Goal: Task Accomplishment & Management: Manage account settings

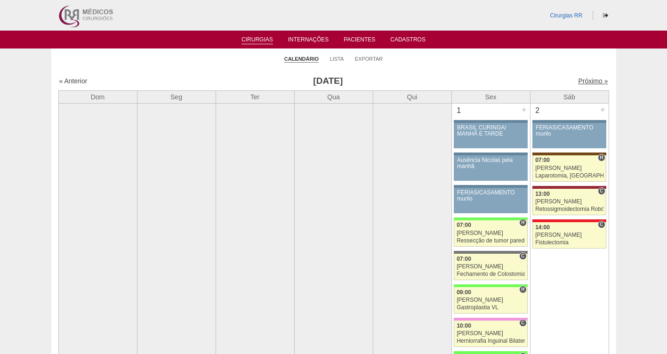
click at [585, 79] on link "Próximo »" at bounding box center [593, 81] width 30 height 8
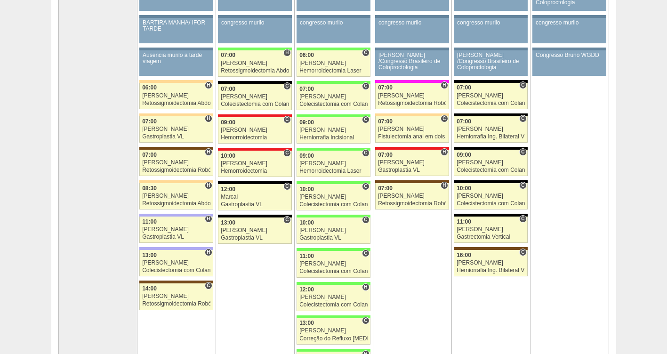
scroll to position [111, 0]
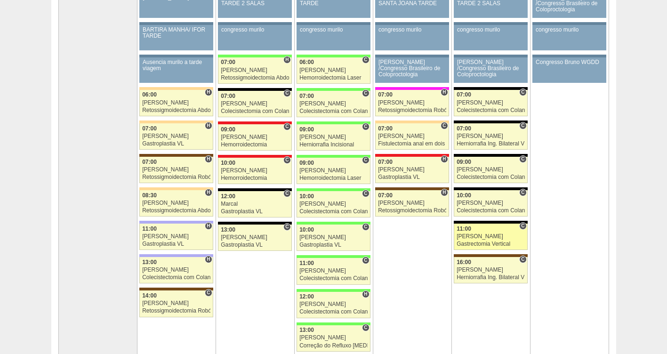
click at [489, 242] on div "Gastrectomia Vertical" at bounding box center [491, 244] width 68 height 6
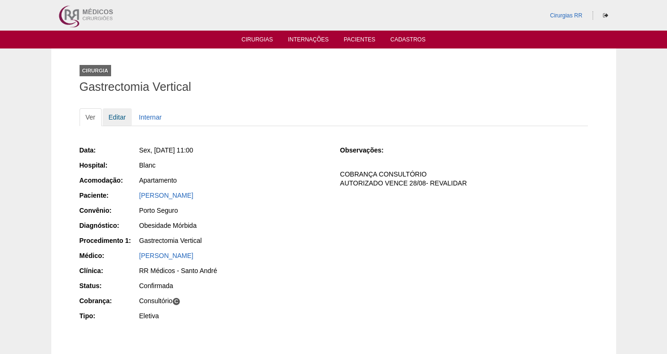
click at [108, 118] on link "Editar" at bounding box center [118, 117] width 30 height 18
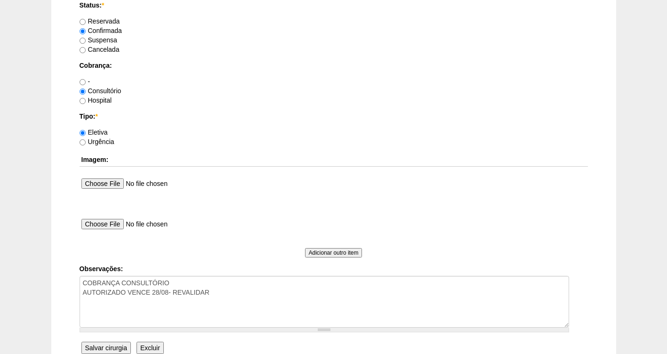
scroll to position [804, 0]
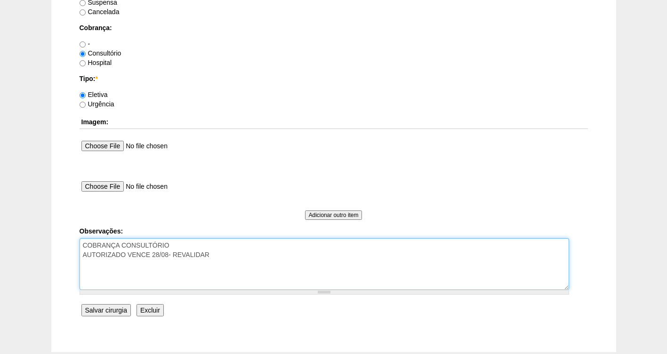
click at [237, 256] on textarea "COBRANÇA CONSULTÓRIO AUTORIZADO VENCE 28/08- REVALIDAR" at bounding box center [325, 264] width 490 height 52
type textarea "COBRANÇA CONSULTÓRIO AUTORIZADO VALIDADE DA GUIA [DATE]"
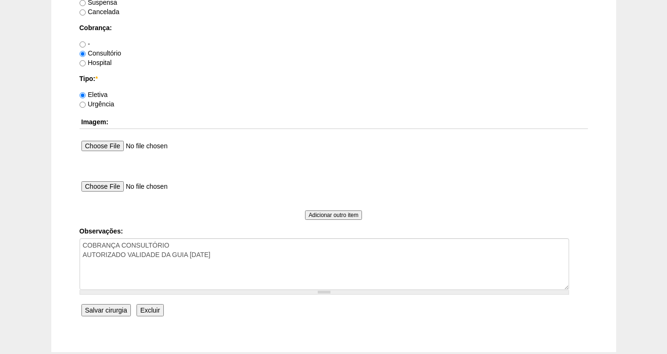
click at [108, 304] on input "Salvar cirurgia" at bounding box center [105, 310] width 49 height 12
click at [105, 309] on input "Salvar cirurgia" at bounding box center [105, 310] width 49 height 12
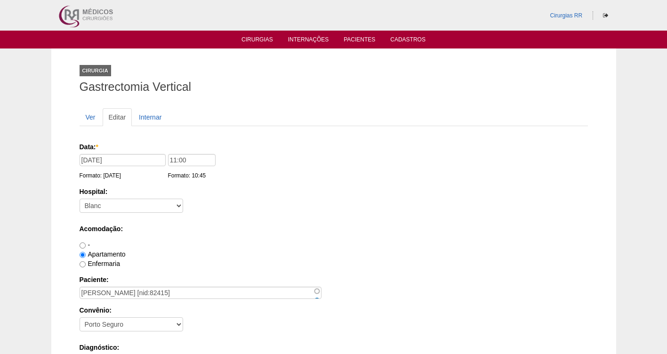
scroll to position [804, 0]
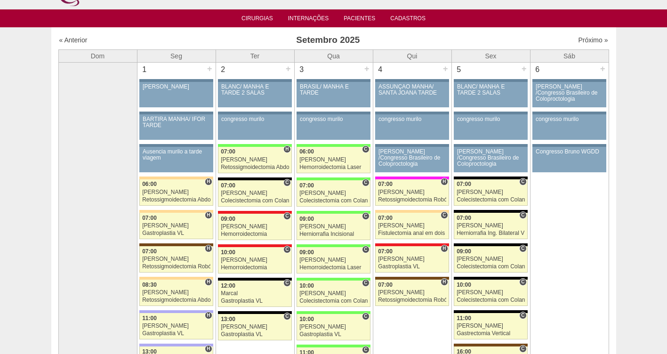
scroll to position [114, 0]
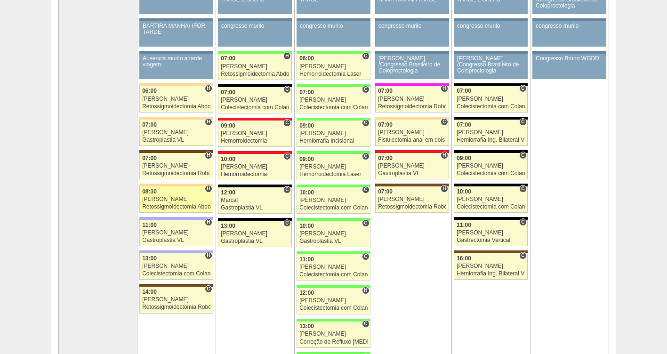
click at [162, 195] on link "87918 Cirurgias RR H 08:30 Felipe Rossi Retossigmoidectomia Abdominal VL Hospit…" at bounding box center [175, 199] width 73 height 26
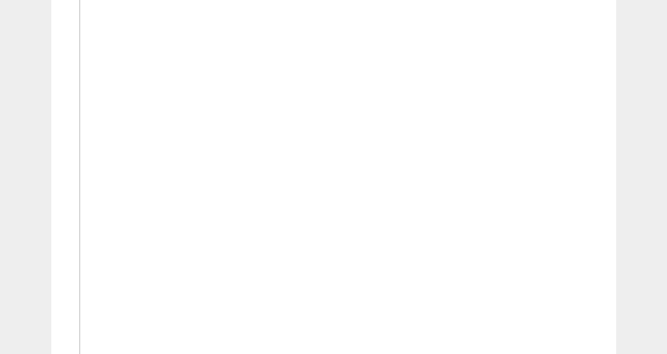
scroll to position [346, 0]
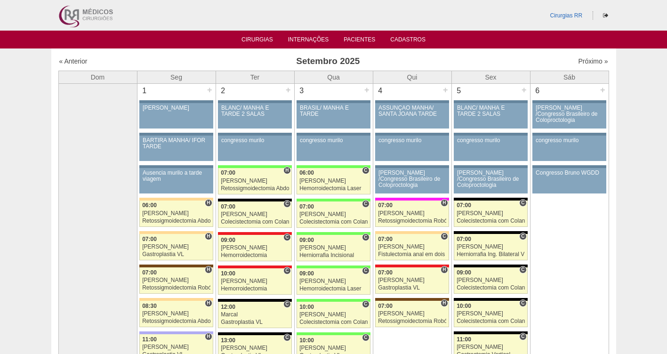
scroll to position [114, 0]
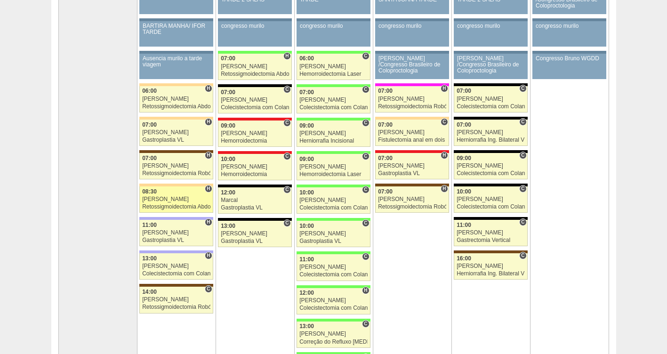
click at [168, 202] on link "87918 Cirurgias RR H 08:30 Felipe Rossi Retossigmoidectomia Abdominal VL Hospit…" at bounding box center [175, 199] width 73 height 26
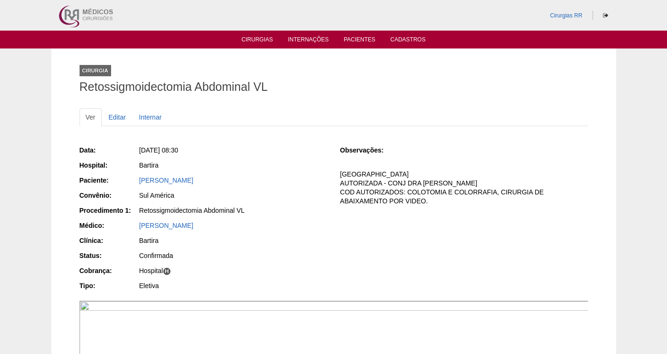
drag, startPoint x: 264, startPoint y: 177, endPoint x: 130, endPoint y: 177, distance: 133.2
click at [130, 177] on div "Paciente: DANIELE CRISTINA DOS SANTOS" at bounding box center [204, 182] width 248 height 12
copy div "Paciente: DANIELE CRISTINA DOS SANTOS"
click at [183, 177] on link "[PERSON_NAME]" at bounding box center [166, 181] width 54 height 8
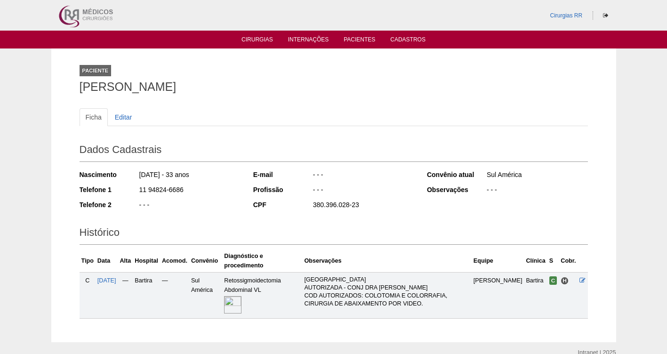
drag, startPoint x: 199, startPoint y: 188, endPoint x: 137, endPoint y: 186, distance: 61.7
click at [137, 186] on div "Telefone 1 11 94824-6686" at bounding box center [160, 191] width 161 height 12
copy div "11 94824-6686"
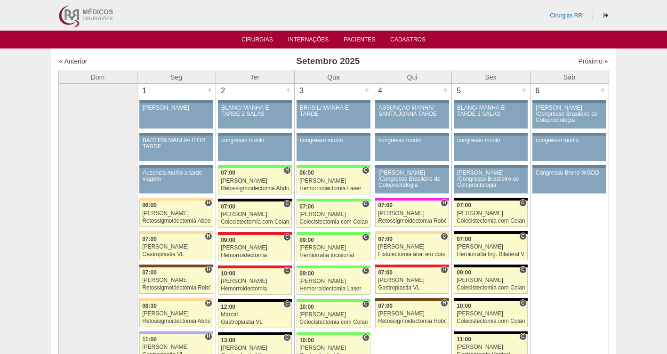
scroll to position [114, 0]
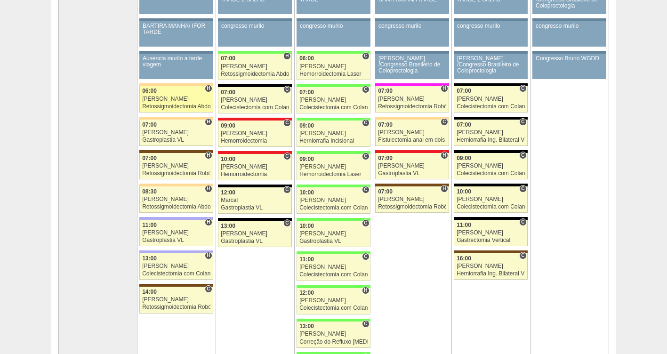
click at [151, 97] on div "[PERSON_NAME]" at bounding box center [176, 99] width 68 height 6
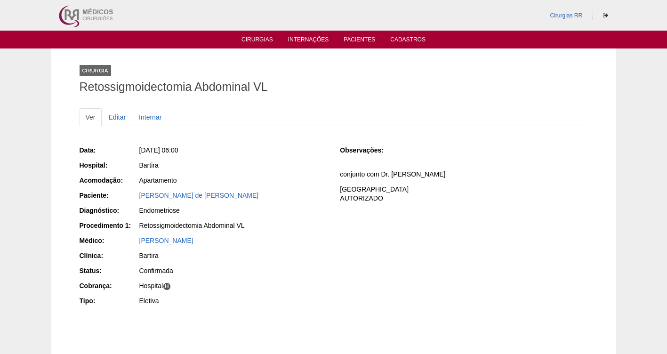
drag, startPoint x: 247, startPoint y: 199, endPoint x: 131, endPoint y: 198, distance: 115.8
click at [131, 198] on div "Paciente: Claudia Santiago de Amaral Peres" at bounding box center [204, 197] width 248 height 12
copy div "Paciente: Claudia Santiago de Amaral Peres"
click at [203, 195] on link "Claudia Santiago de Amaral Peres" at bounding box center [199, 196] width 120 height 8
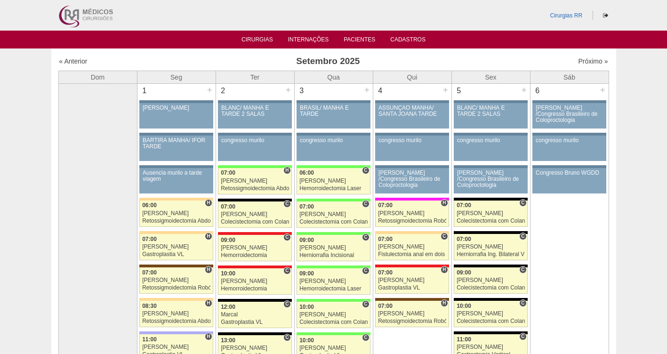
scroll to position [114, 0]
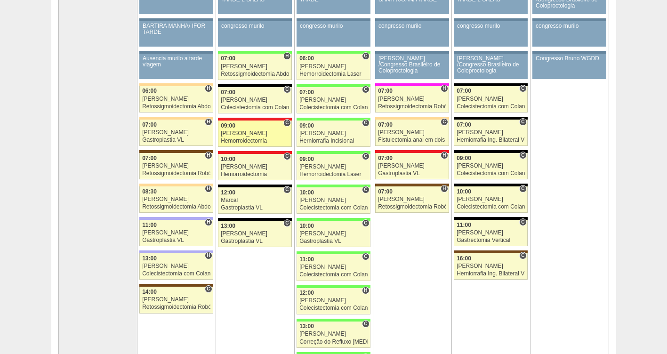
click at [245, 133] on div "[PERSON_NAME]" at bounding box center [255, 133] width 68 height 6
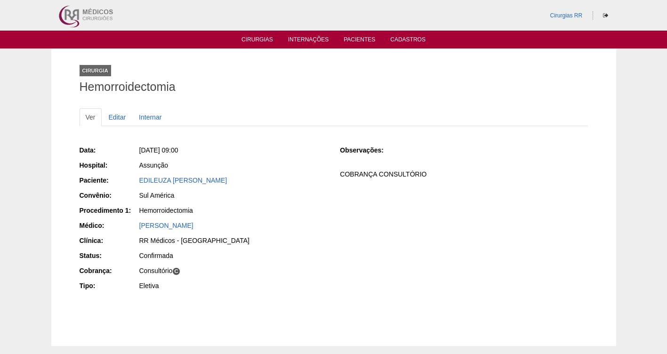
drag, startPoint x: 261, startPoint y: 184, endPoint x: 130, endPoint y: 183, distance: 131.3
click at [129, 184] on div "Paciente: [PERSON_NAME]" at bounding box center [204, 182] width 248 height 12
copy div "Paciente: [PERSON_NAME]"
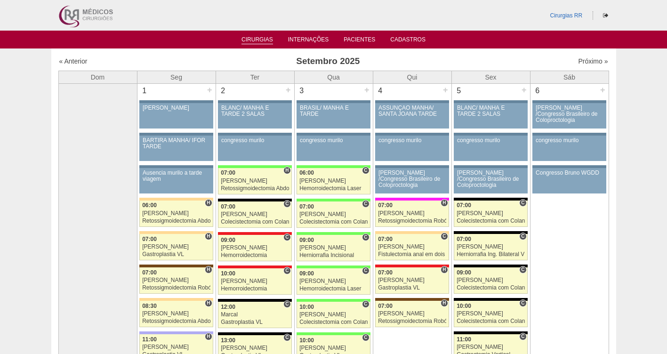
click at [252, 39] on link "Cirurgias" at bounding box center [258, 40] width 32 height 8
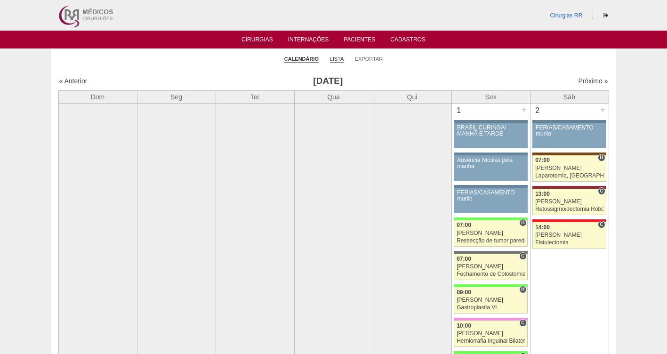
click at [334, 59] on link "Lista" at bounding box center [337, 59] width 14 height 7
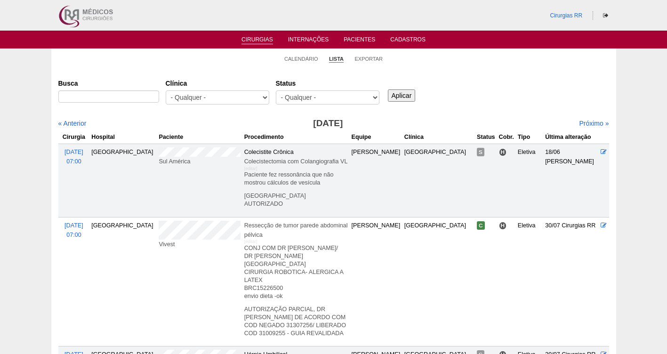
select select "resr"
click at [276, 90] on select "- Qualquer - Reservada Confirmada Suspensa Cancelada" at bounding box center [328, 97] width 104 height 14
click at [397, 93] on input "Aplicar" at bounding box center [402, 95] width 28 height 12
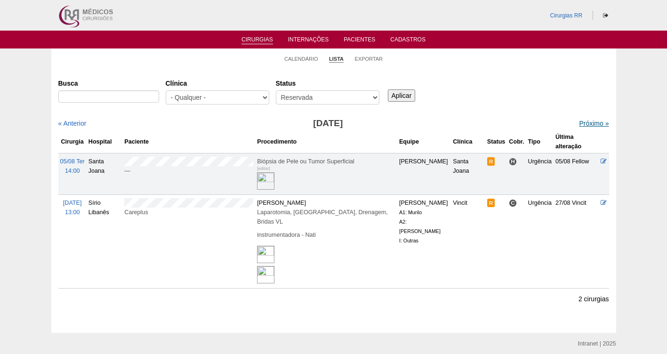
click at [585, 125] on link "Próximo »" at bounding box center [594, 124] width 30 height 8
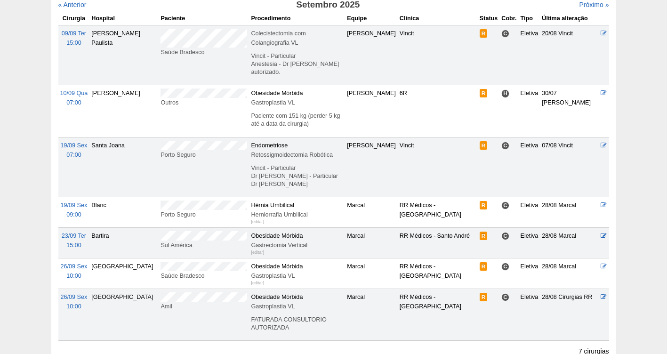
scroll to position [129, 0]
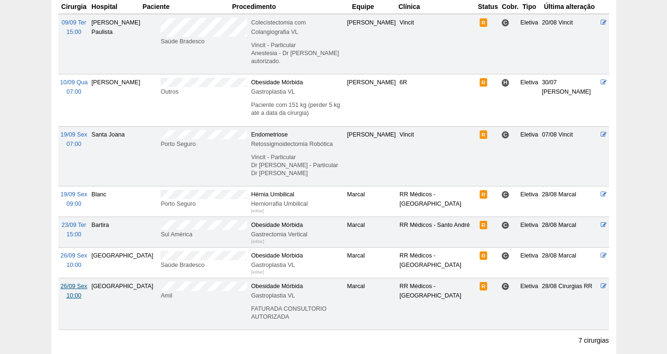
click at [77, 283] on span "26/09 Sex" at bounding box center [74, 286] width 27 height 7
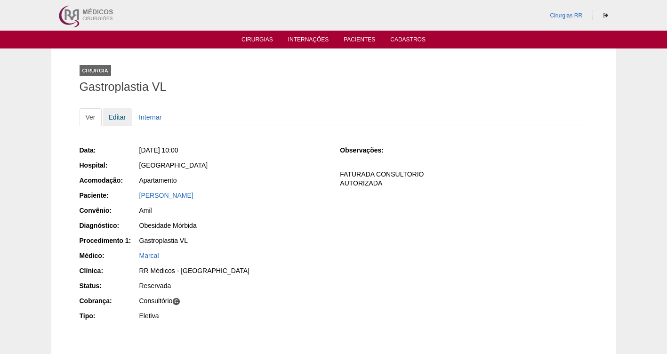
click at [119, 116] on link "Editar" at bounding box center [118, 117] width 30 height 18
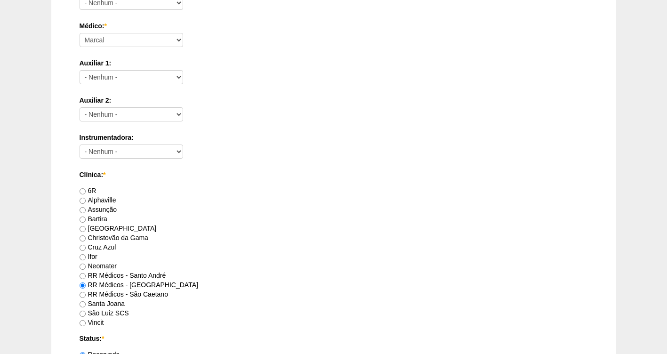
scroll to position [514, 0]
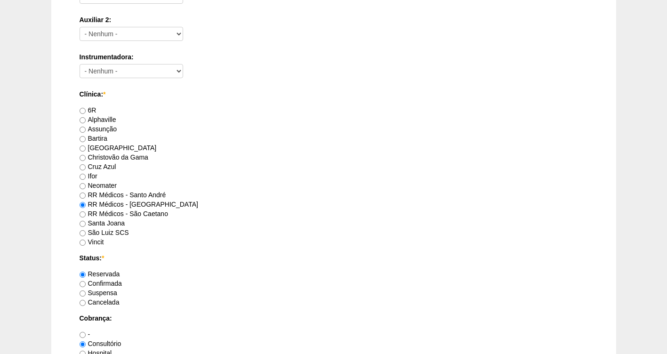
click at [101, 284] on label "Confirmada" at bounding box center [101, 284] width 42 height 8
click at [86, 284] on input "Confirmada" at bounding box center [83, 284] width 6 height 6
radio input "true"
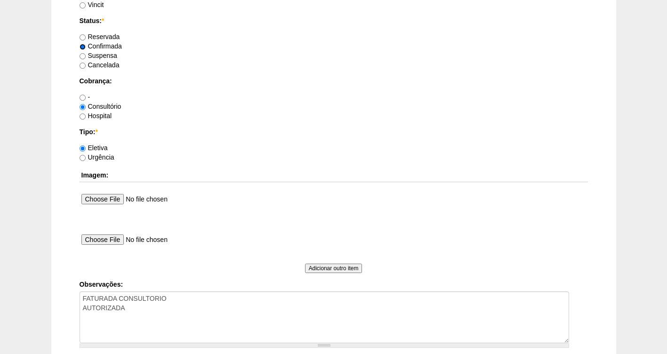
scroll to position [859, 0]
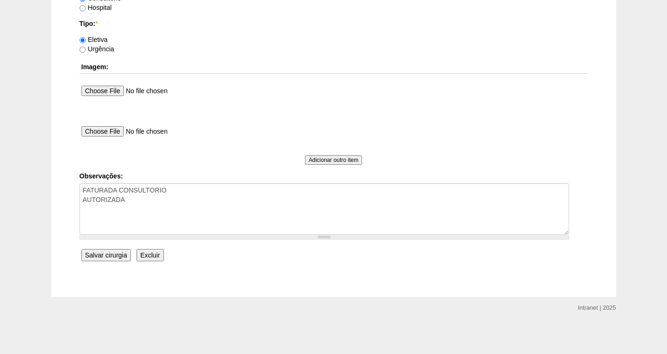
click at [98, 254] on input "Salvar cirurgia" at bounding box center [105, 255] width 49 height 12
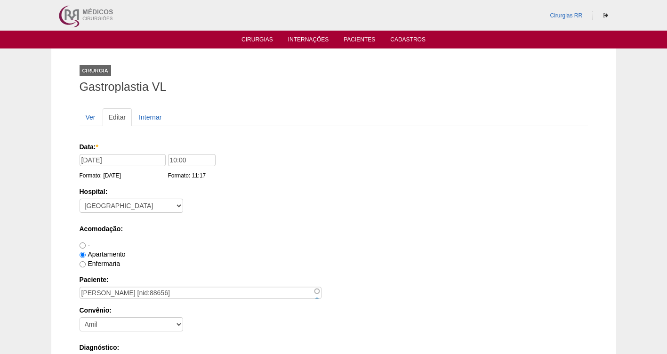
scroll to position [859, 0]
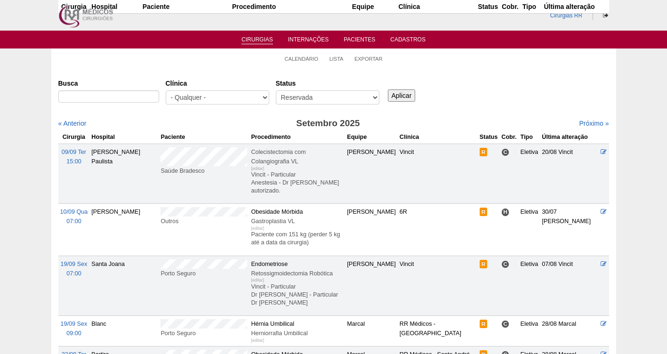
scroll to position [129, 0]
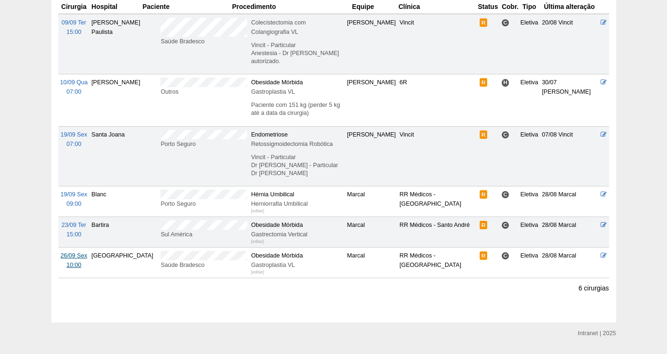
click at [72, 252] on span "26/09 Sex" at bounding box center [74, 255] width 27 height 7
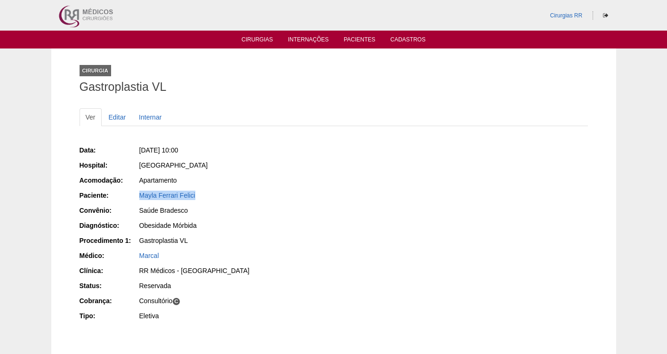
drag, startPoint x: 210, startPoint y: 197, endPoint x: 138, endPoint y: 193, distance: 72.1
click at [138, 193] on div "Mayla Ferrari Felici" at bounding box center [232, 197] width 189 height 12
copy link "Mayla Ferrari Felici"
drag, startPoint x: 193, startPoint y: 154, endPoint x: 152, endPoint y: 145, distance: 42.9
click at [152, 145] on div "Data: Sex, 26/09/2025 - 10:00 Hospital: Brasil Acomodação: Apartamento Paciente…" at bounding box center [204, 234] width 248 height 184
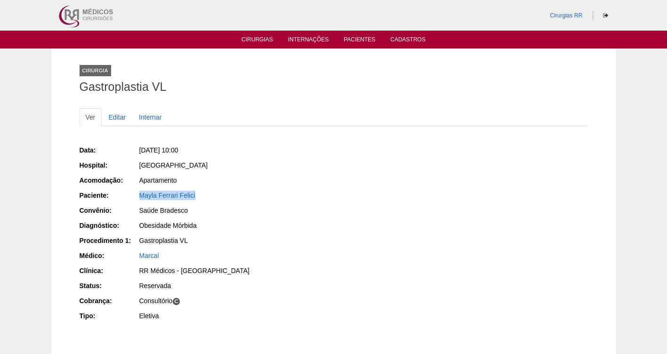
copy span "26/09/2025 - 10:00"
click at [117, 118] on link "Editar" at bounding box center [118, 117] width 30 height 18
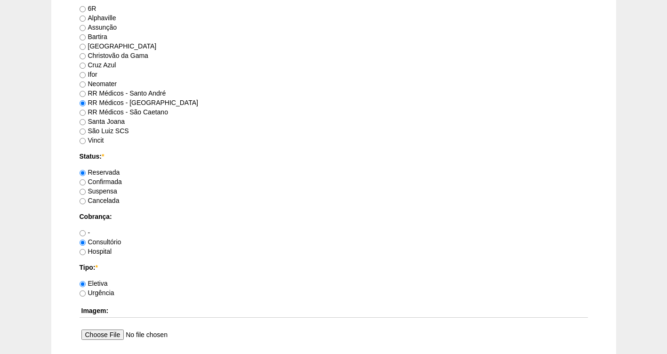
scroll to position [632, 0]
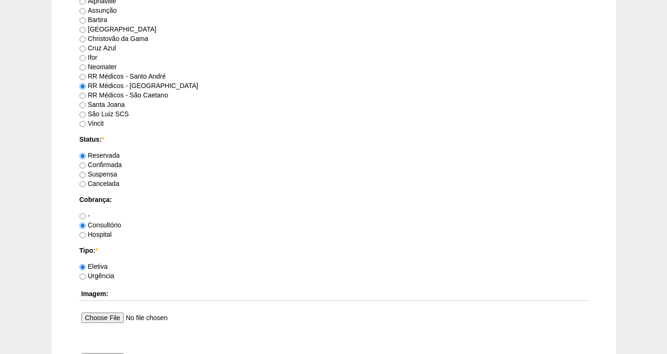
click at [111, 165] on label "Confirmada" at bounding box center [101, 165] width 42 height 8
click at [86, 165] on input "Confirmada" at bounding box center [83, 165] width 6 height 6
radio input "true"
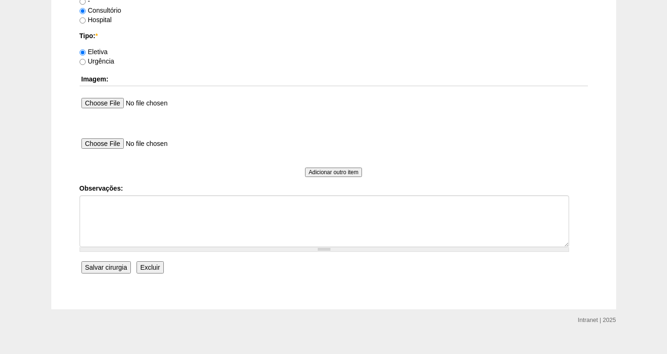
scroll to position [859, 0]
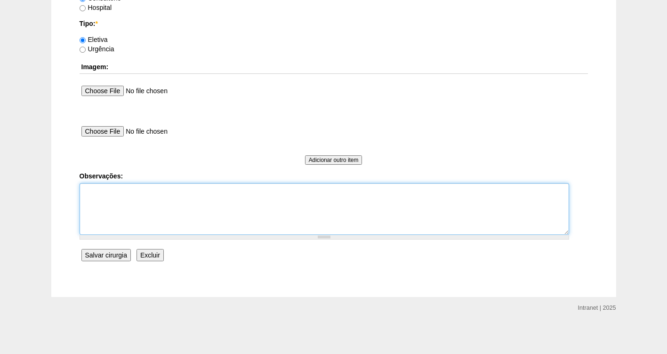
click at [119, 198] on textarea "Observações:" at bounding box center [325, 209] width 490 height 52
type textarea "FATURADA CONSULTORIO AUTORIZADA -BRADESCO"
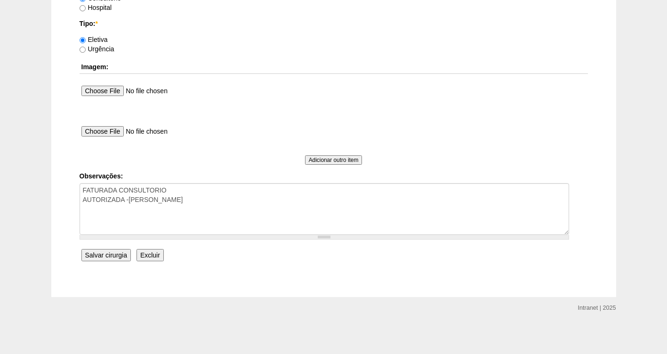
click at [104, 254] on input "Salvar cirurgia" at bounding box center [105, 255] width 49 height 12
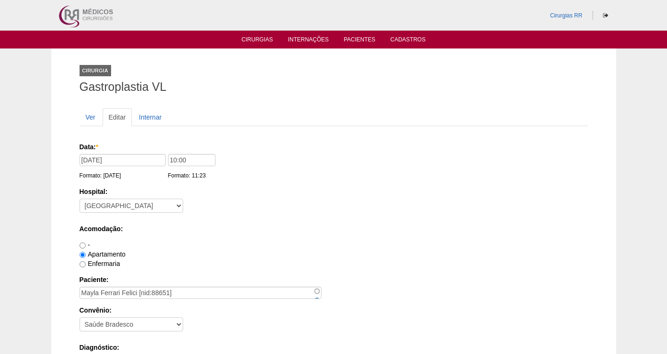
scroll to position [859, 0]
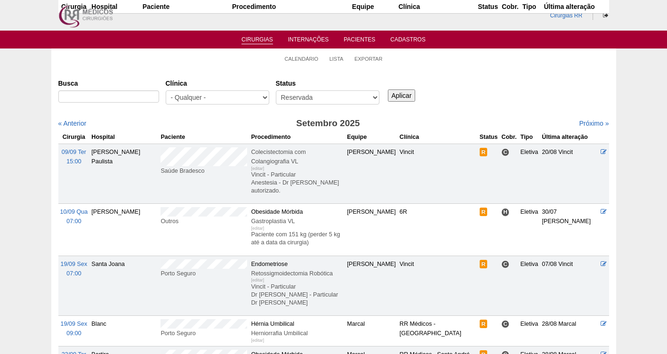
scroll to position [129, 0]
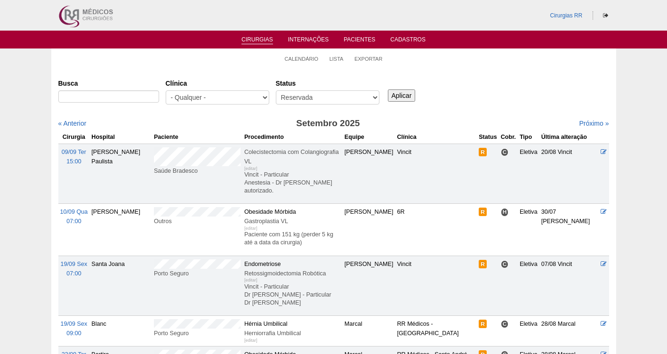
scroll to position [115, 0]
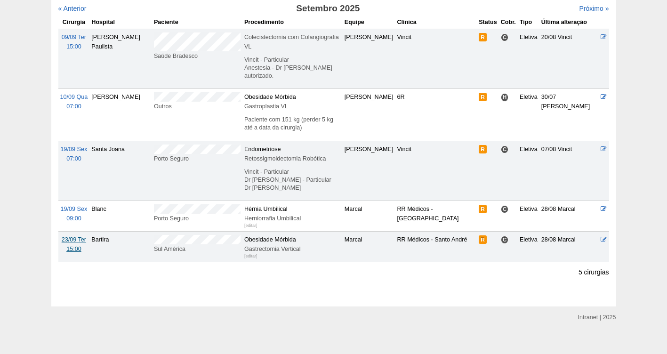
click at [69, 236] on span "23/09 Ter" at bounding box center [74, 239] width 24 height 7
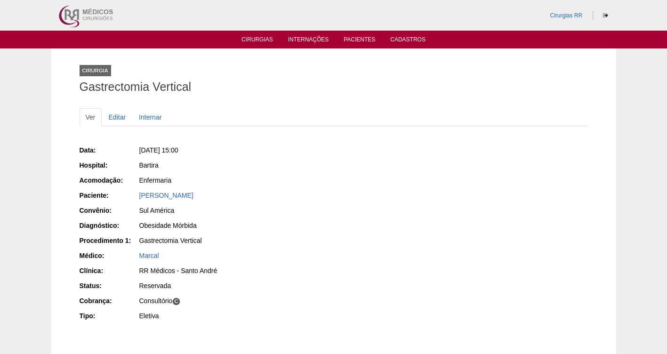
drag, startPoint x: 225, startPoint y: 199, endPoint x: 131, endPoint y: 195, distance: 94.2
click at [131, 195] on div "Paciente: Katia Siqueira Rodrigues" at bounding box center [204, 197] width 248 height 12
copy div "Paciente: Katia Siqueira Rodrigues"
click at [115, 113] on link "Editar" at bounding box center [118, 117] width 30 height 18
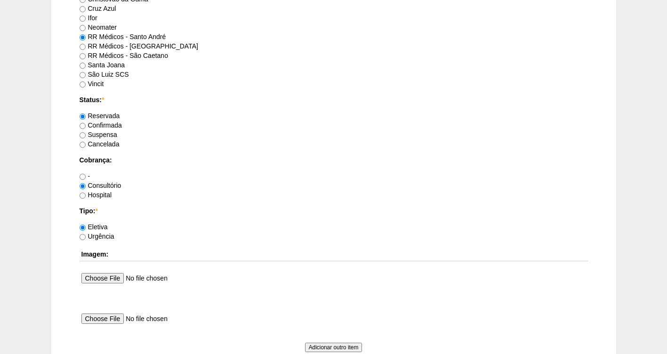
scroll to position [859, 0]
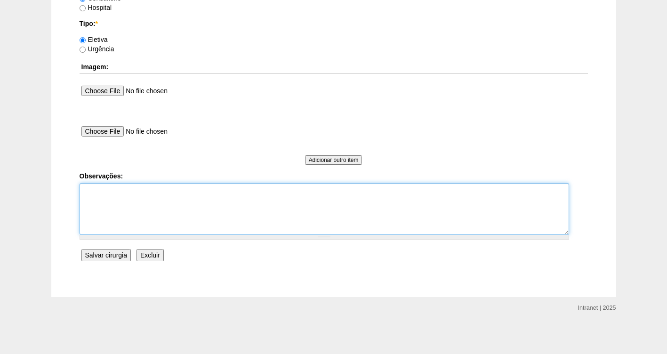
click at [113, 193] on textarea "Observações:" at bounding box center [325, 209] width 490 height 52
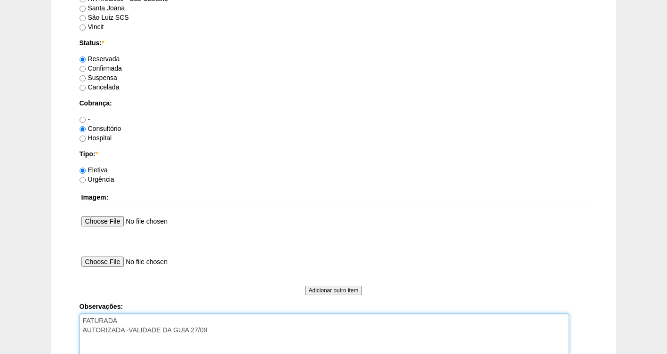
scroll to position [720, 0]
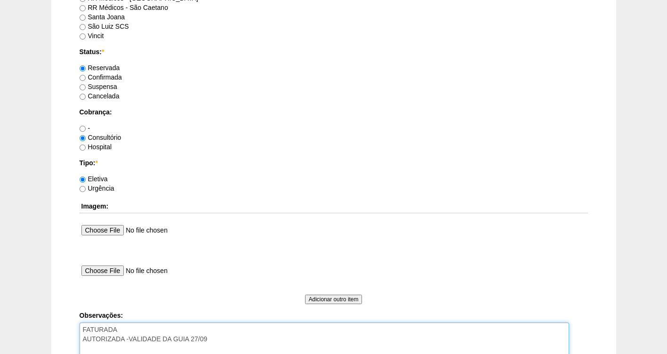
type textarea "FATURADA AUTORIZADA -VALIDADE DA GUIA 27/09"
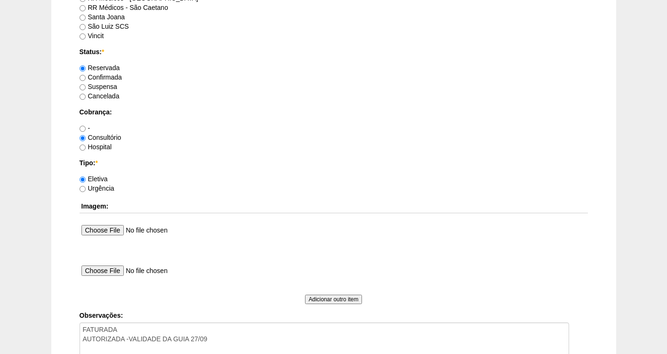
click at [121, 76] on label "Confirmada" at bounding box center [101, 77] width 42 height 8
click at [86, 76] on input "Confirmada" at bounding box center [83, 78] width 6 height 6
radio input "true"
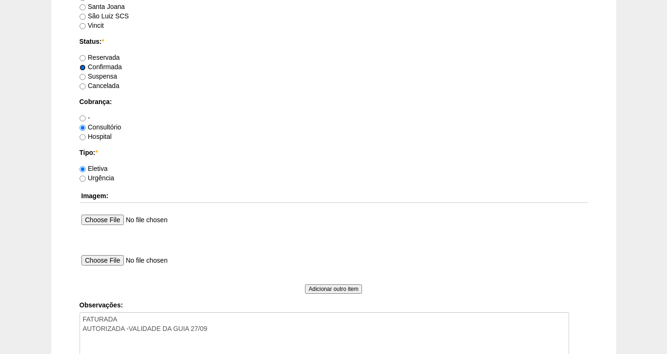
scroll to position [859, 0]
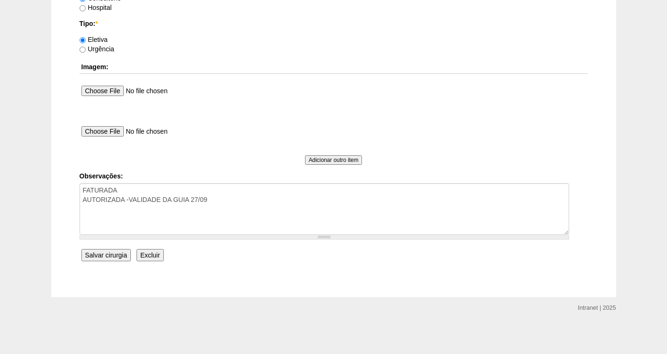
click at [104, 258] on input "Salvar cirurgia" at bounding box center [105, 255] width 49 height 12
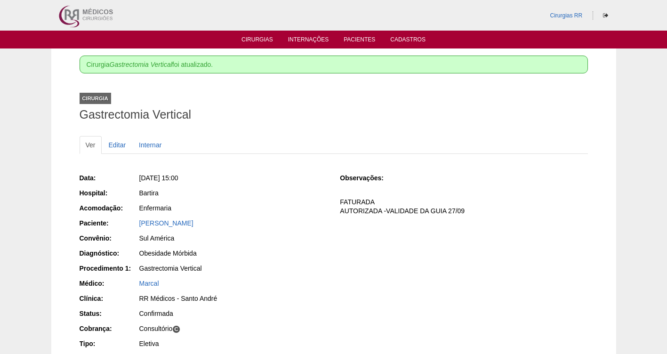
drag, startPoint x: 234, startPoint y: 179, endPoint x: 151, endPoint y: 170, distance: 84.3
click at [151, 170] on div "Data: Ter, 23/09/2025 - 15:00 Hospital: Bartira Acomodação: Enfermaria Paciente…" at bounding box center [204, 262] width 248 height 184
copy span "23/09/2025 - 15:00"
click at [112, 144] on link "Editar" at bounding box center [118, 145] width 30 height 18
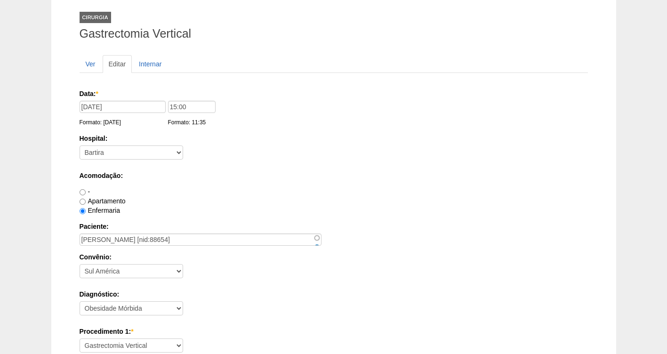
scroll to position [50, 0]
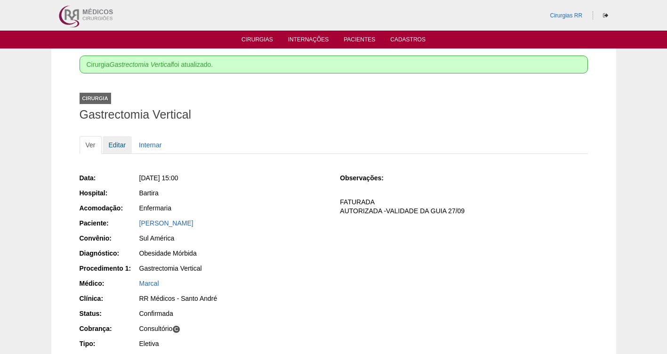
click at [118, 147] on link "Editar" at bounding box center [118, 145] width 30 height 18
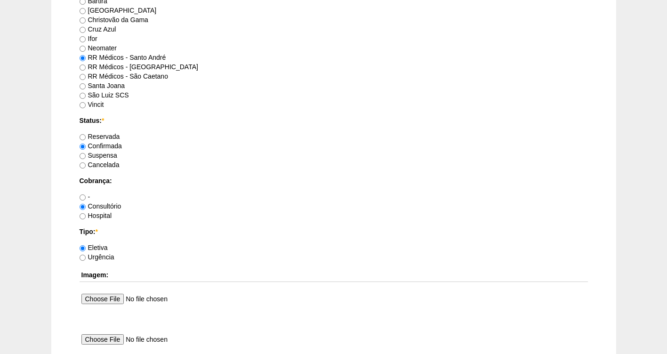
scroll to position [703, 0]
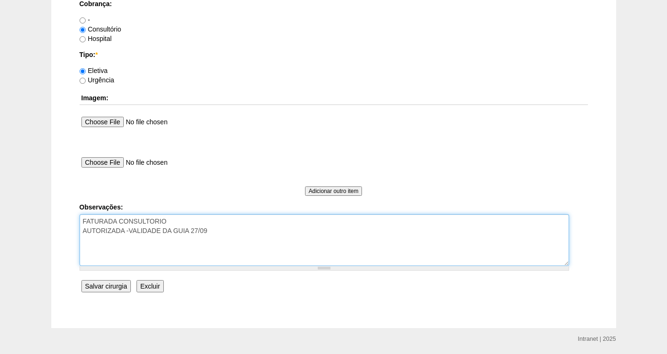
scroll to position [859, 0]
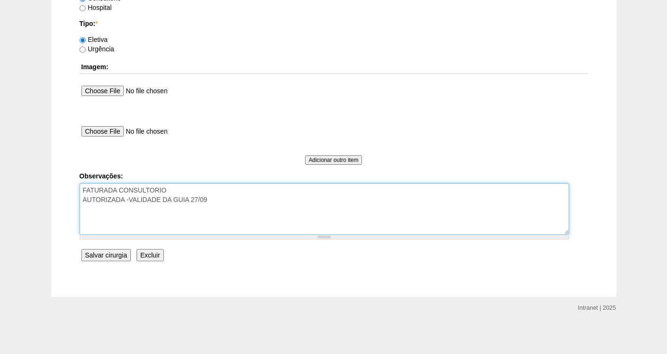
type textarea "FATURADA CONSULTORIO AUTORIZADA -VALIDADE DA GUIA 27/09"
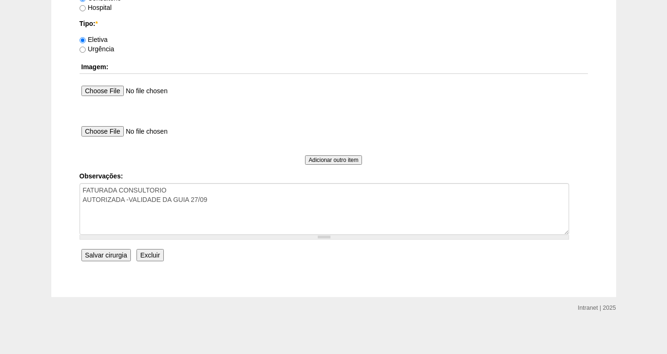
click at [110, 258] on input "Salvar cirurgia" at bounding box center [105, 255] width 49 height 12
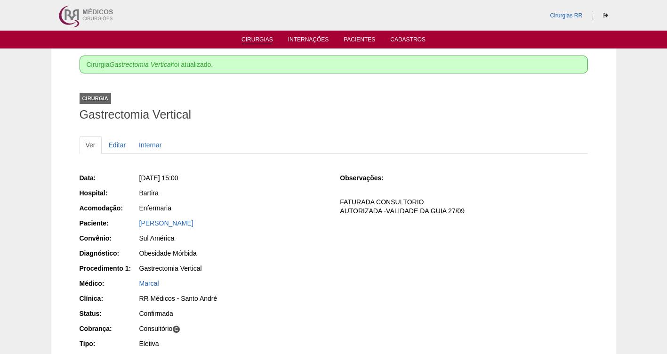
click at [253, 41] on link "Cirurgias" at bounding box center [258, 40] width 32 height 8
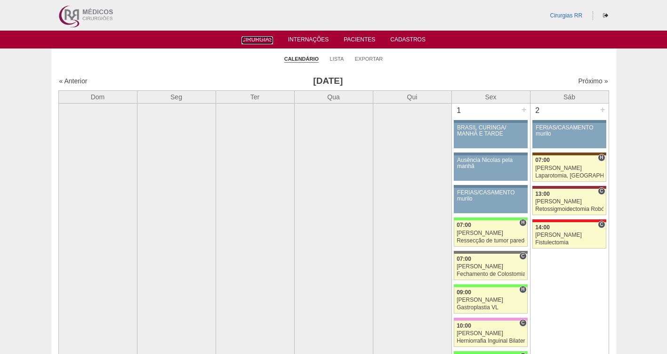
click at [253, 37] on link "Cirurgias" at bounding box center [258, 40] width 32 height 8
click at [253, 42] on link "Cirurgias" at bounding box center [258, 40] width 32 height 8
click at [331, 60] on link "Lista" at bounding box center [337, 59] width 14 height 7
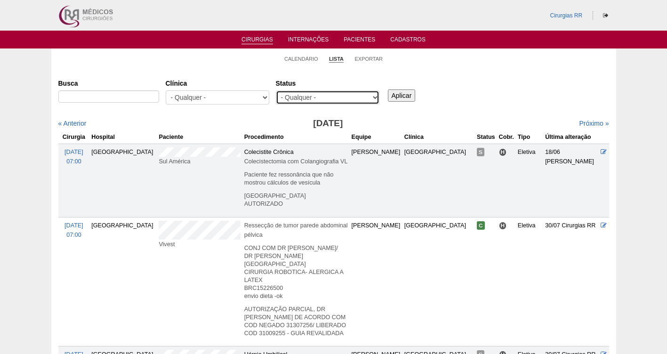
click at [320, 96] on select "- Qualquer - Reservada Confirmada Suspensa Cancelada" at bounding box center [328, 97] width 104 height 14
select select "resr"
click at [276, 90] on select "- Qualquer - Reservada Confirmada Suspensa Cancelada" at bounding box center [328, 97] width 104 height 14
click at [408, 97] on input "Aplicar" at bounding box center [402, 95] width 28 height 12
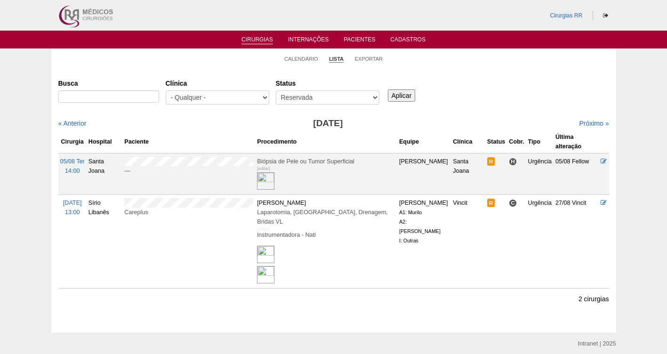
click at [578, 119] on div "Próximo »" at bounding box center [543, 123] width 132 height 9
click at [583, 127] on link "Próximo »" at bounding box center [594, 124] width 30 height 8
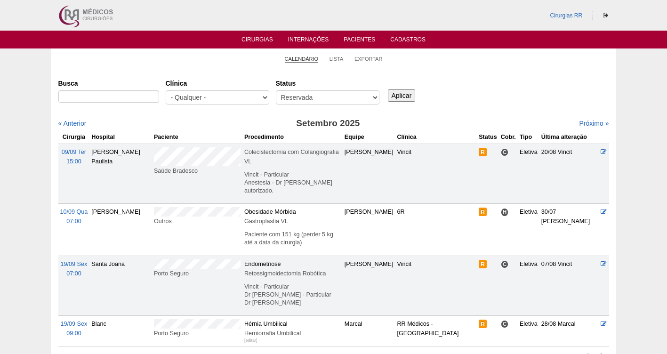
click at [301, 60] on link "Calendário" at bounding box center [302, 59] width 34 height 7
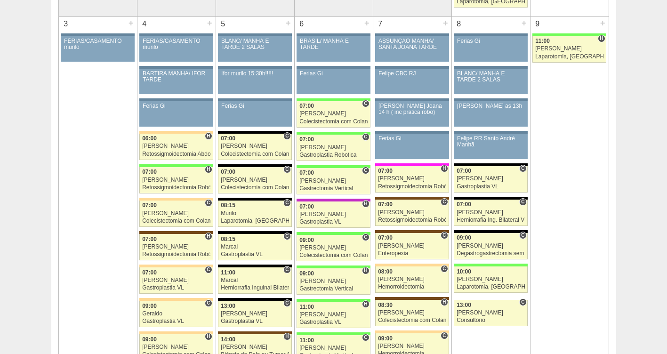
scroll to position [552, 0]
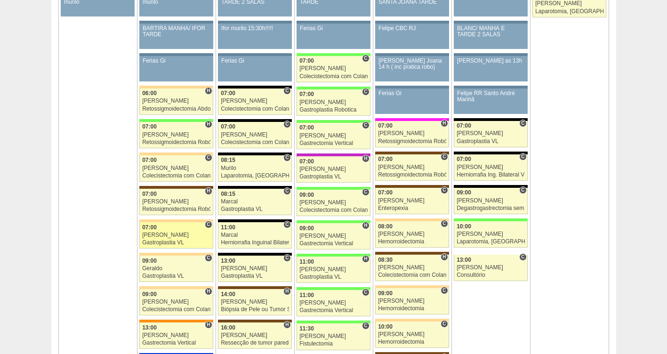
click at [168, 236] on div "Felipe Rossi" at bounding box center [176, 235] width 68 height 6
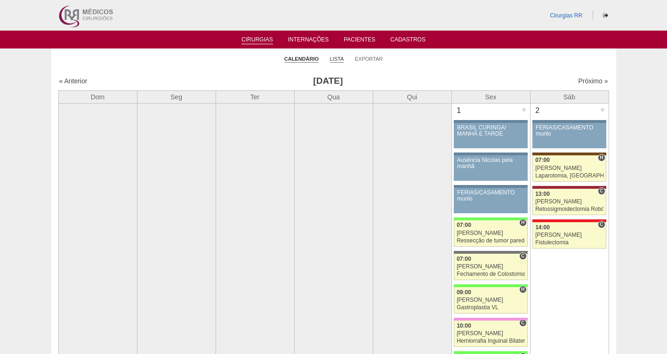
click at [333, 56] on link "Lista" at bounding box center [337, 59] width 14 height 7
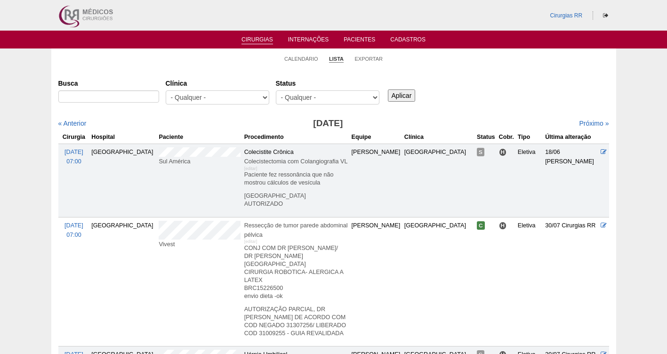
select select "resr"
click at [276, 90] on select "- Qualquer - Reservada Confirmada Suspensa Cancelada" at bounding box center [328, 97] width 104 height 14
click at [397, 96] on input "Aplicar" at bounding box center [402, 95] width 28 height 12
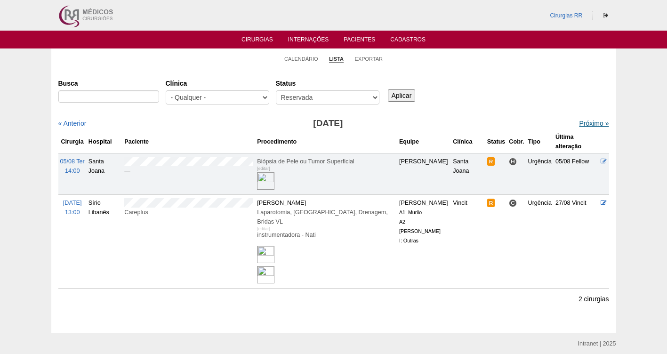
click at [580, 125] on link "Próximo »" at bounding box center [594, 124] width 30 height 8
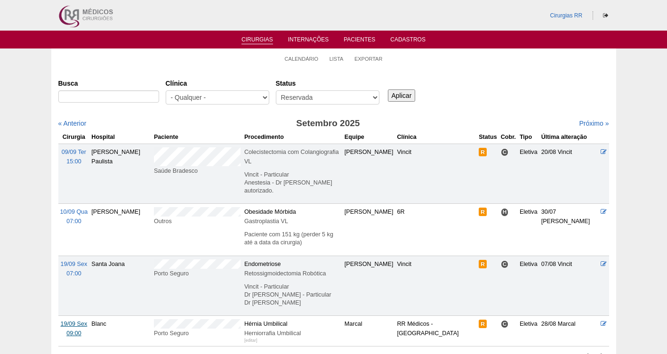
click at [72, 321] on span "19/09 Sex" at bounding box center [74, 324] width 27 height 7
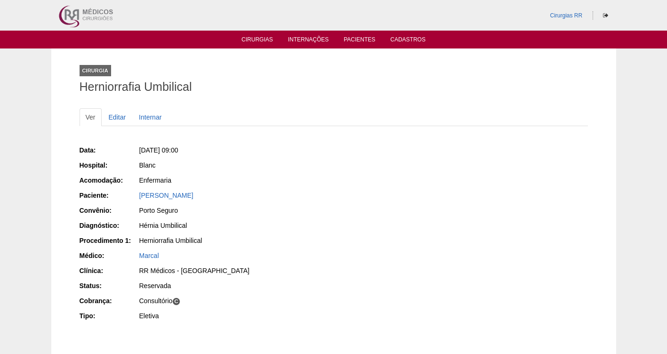
drag, startPoint x: 232, startPoint y: 191, endPoint x: 123, endPoint y: 190, distance: 109.2
click at [123, 191] on div "Paciente: Sirlene dos Santos Vieira" at bounding box center [204, 197] width 248 height 12
copy div "Paciente: Sirlene dos Santos Vieira"
click at [266, 43] on link "Cirurgias" at bounding box center [258, 40] width 32 height 8
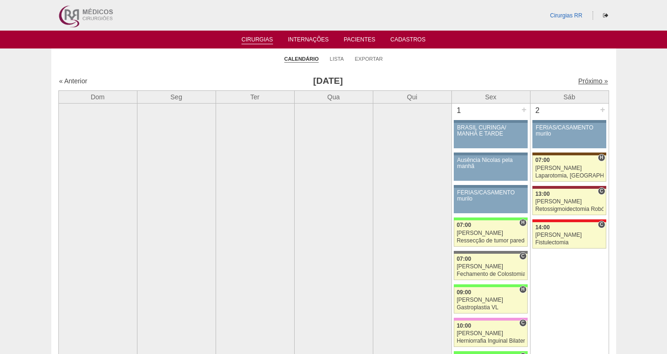
click at [584, 77] on link "Próximo »" at bounding box center [593, 81] width 30 height 8
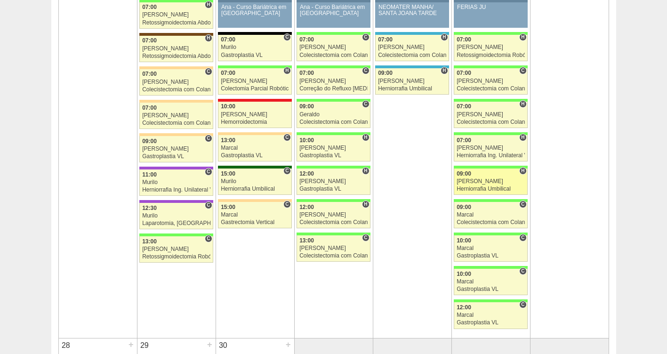
scroll to position [1483, 0]
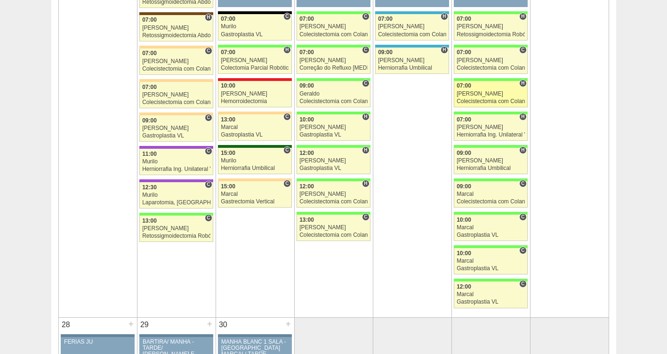
click at [496, 95] on div "[PERSON_NAME]" at bounding box center [491, 94] width 68 height 6
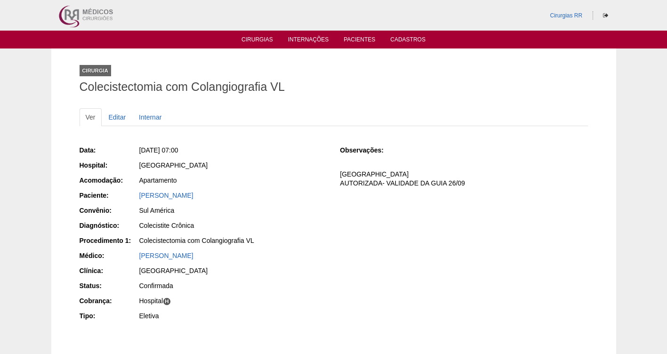
drag, startPoint x: 280, startPoint y: 199, endPoint x: 134, endPoint y: 195, distance: 146.5
click at [134, 195] on div "Paciente: [PERSON_NAME]" at bounding box center [204, 197] width 248 height 12
copy div "Paciente: [PERSON_NAME]"
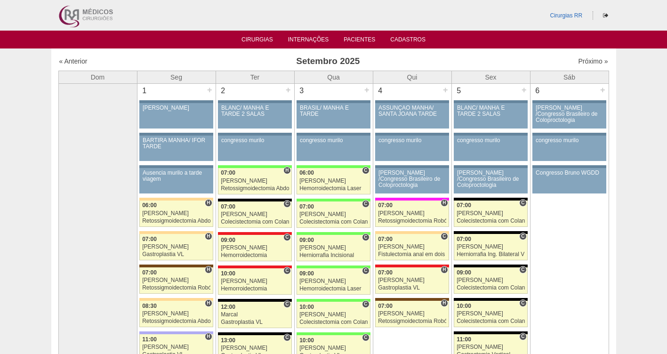
scroll to position [1483, 0]
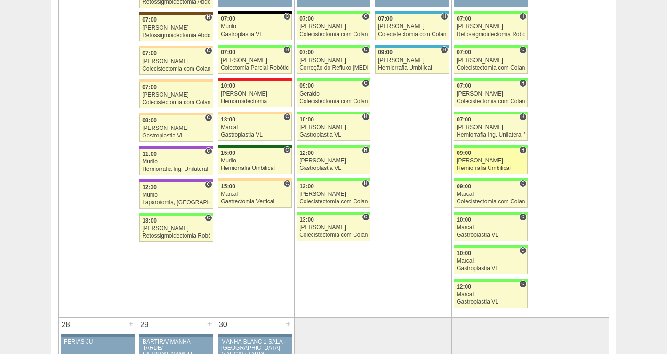
click at [479, 161] on div "[PERSON_NAME]" at bounding box center [491, 161] width 68 height 6
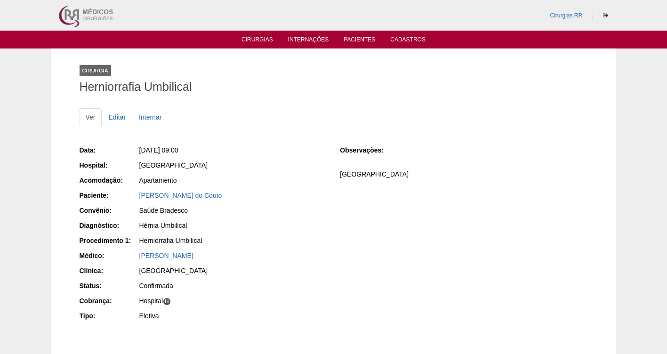
drag, startPoint x: 273, startPoint y: 195, endPoint x: 136, endPoint y: 193, distance: 136.5
click at [136, 193] on div "Paciente: [PERSON_NAME] do Couto" at bounding box center [204, 197] width 248 height 12
copy div "Paciente: [PERSON_NAME] do Couto"
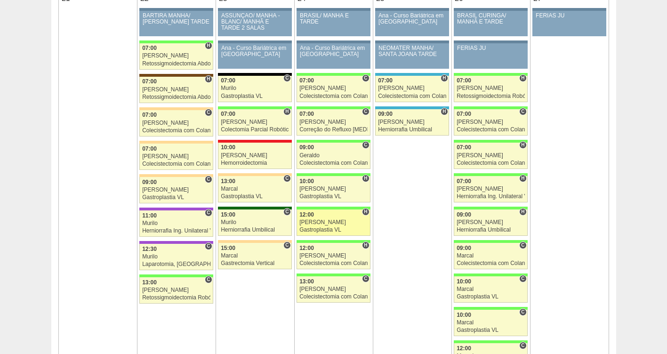
scroll to position [1436, 0]
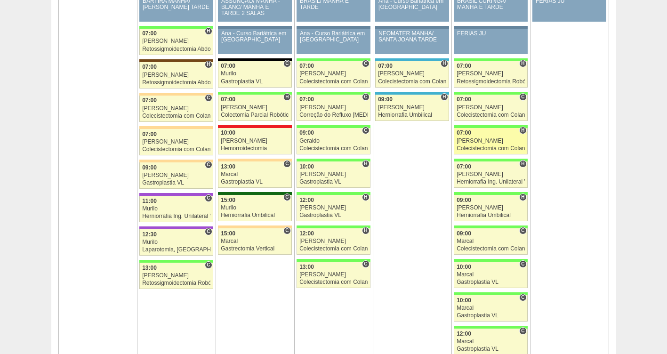
click at [484, 141] on div "[PERSON_NAME]" at bounding box center [491, 141] width 68 height 6
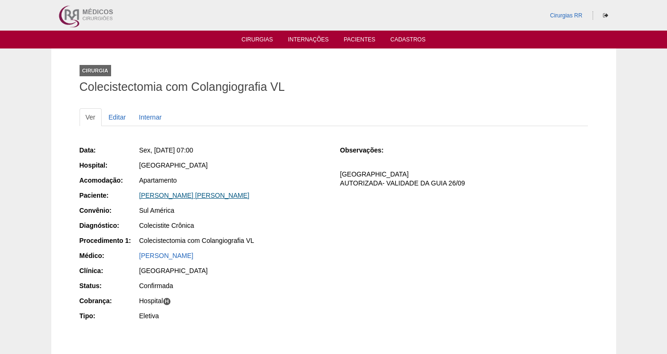
click at [181, 196] on link "[PERSON_NAME] [PERSON_NAME]" at bounding box center [194, 196] width 110 height 8
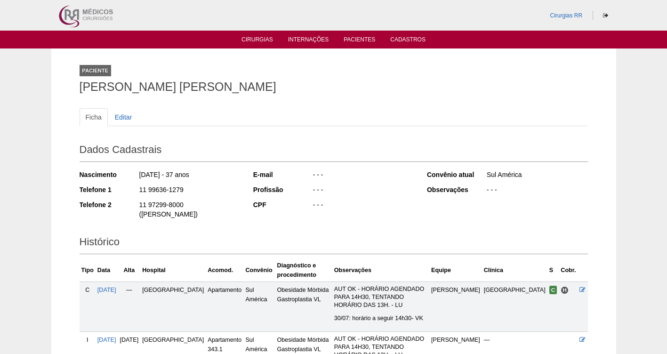
drag, startPoint x: 199, startPoint y: 188, endPoint x: 133, endPoint y: 187, distance: 65.9
click at [133, 187] on div "Telefone 1 11 99636-1279" at bounding box center [160, 191] width 161 height 12
copy div "11 99636-1279"
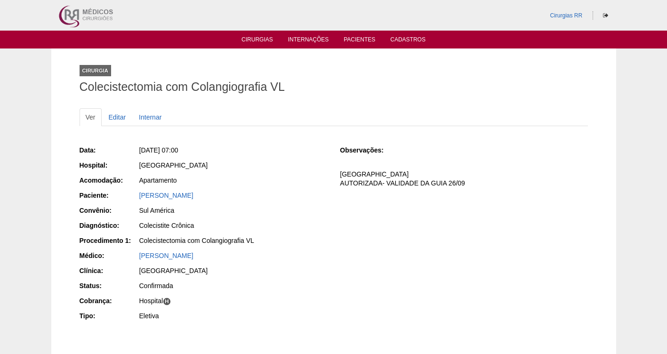
drag, startPoint x: 266, startPoint y: 197, endPoint x: 136, endPoint y: 196, distance: 130.9
click at [136, 196] on div "Paciente: JESSICA RAMOS LUCENA SILVA" at bounding box center [204, 197] width 248 height 12
copy div "Paciente: JESSICA RAMOS LUCENA SILVA"
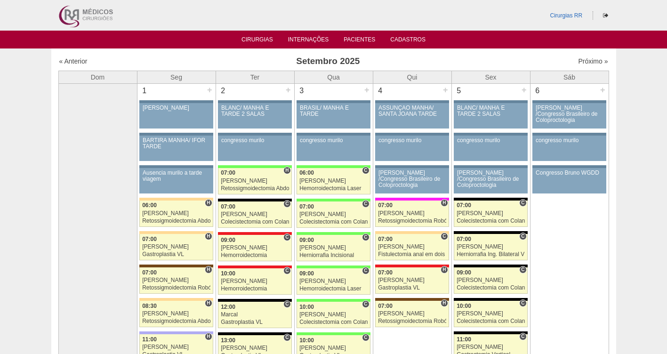
scroll to position [1436, 0]
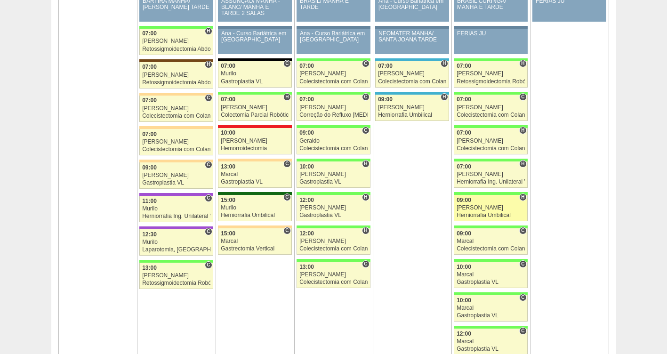
click at [474, 213] on div "Herniorrafia Umbilical" at bounding box center [491, 215] width 68 height 6
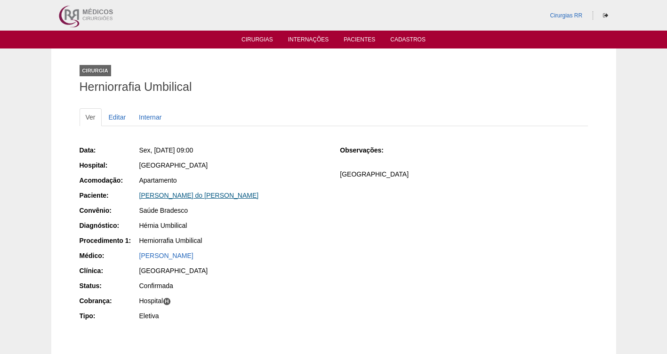
click at [172, 196] on link "[PERSON_NAME] do [PERSON_NAME]" at bounding box center [199, 196] width 120 height 8
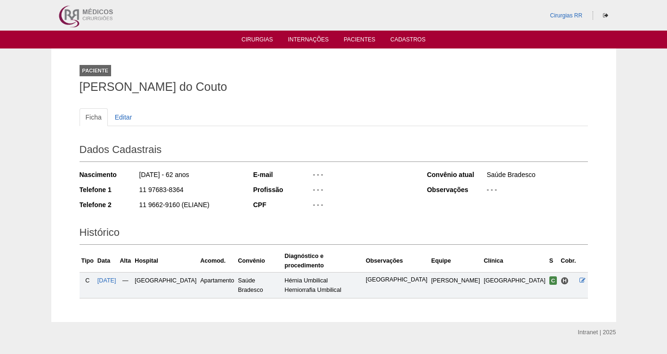
drag, startPoint x: 187, startPoint y: 190, endPoint x: 132, endPoint y: 189, distance: 54.6
click at [132, 189] on div "Telefone 1 11 97683-8364" at bounding box center [160, 191] width 161 height 12
copy div "11 97683-8364"
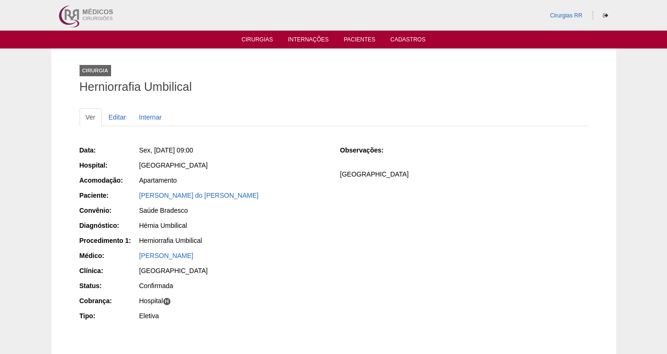
drag, startPoint x: 242, startPoint y: 196, endPoint x: 138, endPoint y: 196, distance: 103.6
click at [138, 196] on div "[PERSON_NAME] do [PERSON_NAME]" at bounding box center [232, 197] width 189 height 12
click at [119, 116] on link "Editar" at bounding box center [118, 117] width 30 height 18
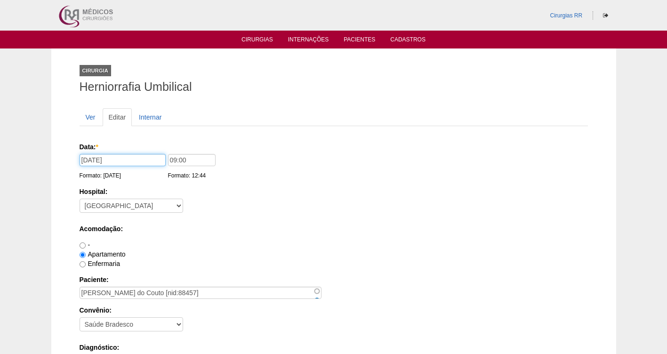
click at [87, 156] on input "26/09/2025" at bounding box center [123, 160] width 86 height 12
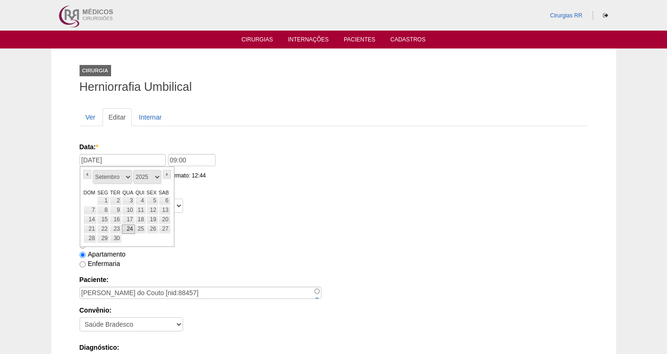
click at [128, 228] on link "24" at bounding box center [128, 229] width 13 height 9
type input "[DATE]"
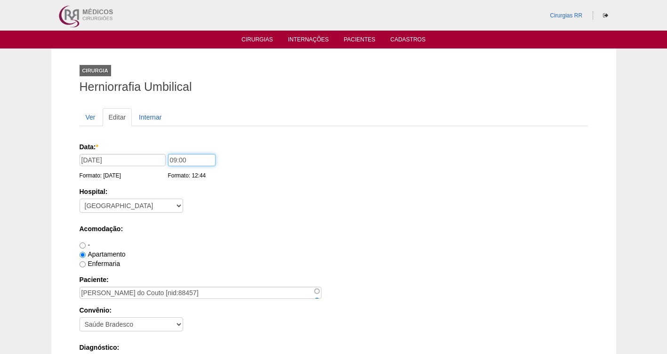
drag, startPoint x: 191, startPoint y: 158, endPoint x: 161, endPoint y: 159, distance: 30.1
click at [161, 152] on div "Data: * 24/09/2025 Formato: 29/08/2025 09:00 Formato: 12:44" at bounding box center [332, 146] width 505 height 9
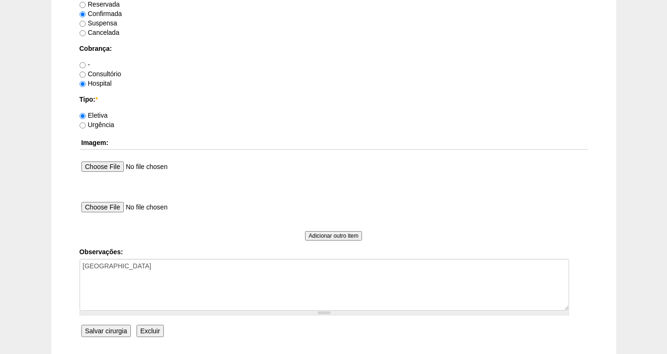
scroll to position [794, 0]
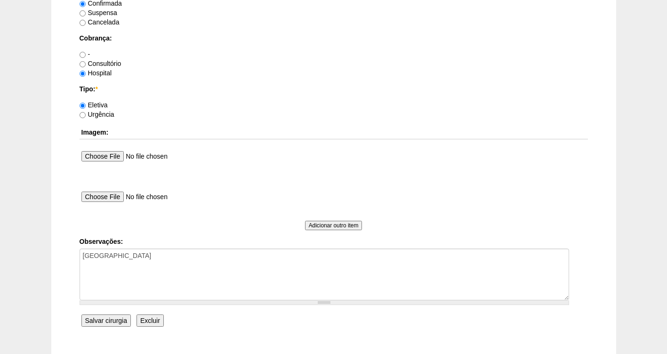
type input "14"
click at [103, 325] on input "Salvar cirurgia" at bounding box center [105, 320] width 49 height 12
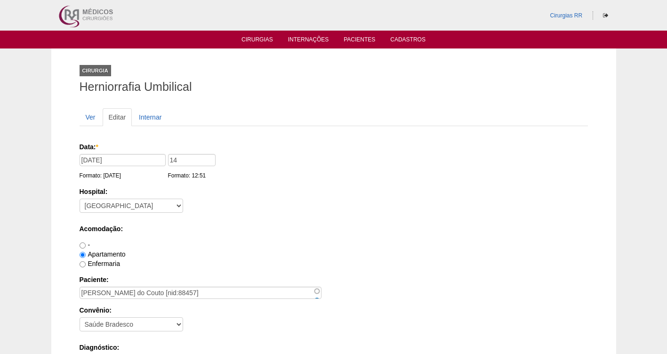
scroll to position [794, 0]
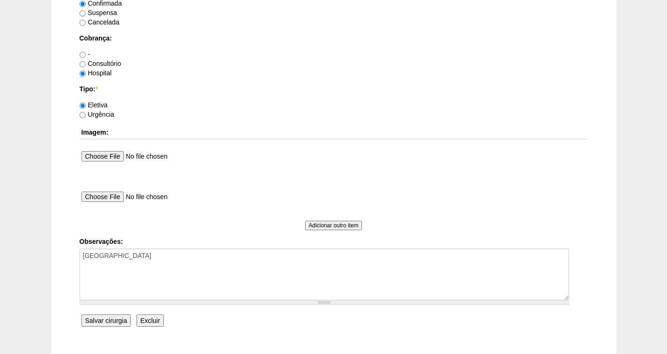
click at [106, 321] on input "Salvar cirurgia" at bounding box center [105, 320] width 49 height 12
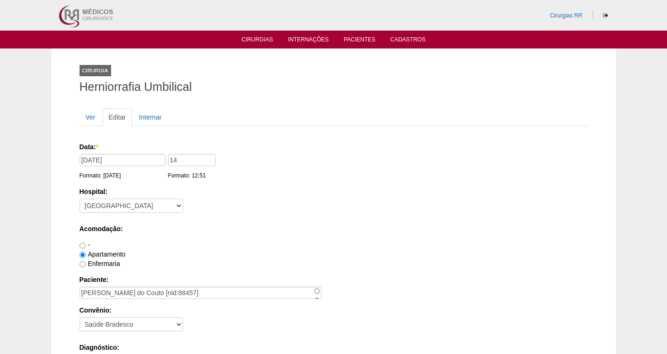
scroll to position [794, 0]
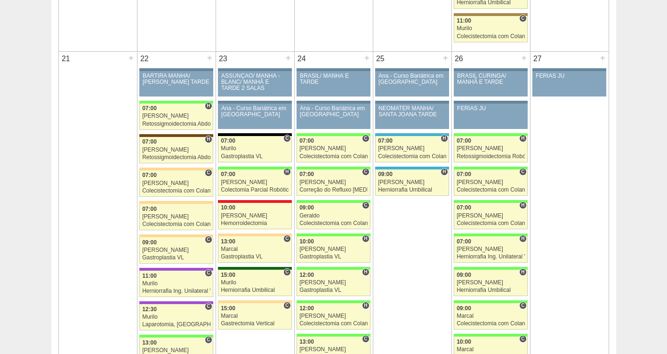
scroll to position [1354, 0]
